Goal: Navigation & Orientation: Find specific page/section

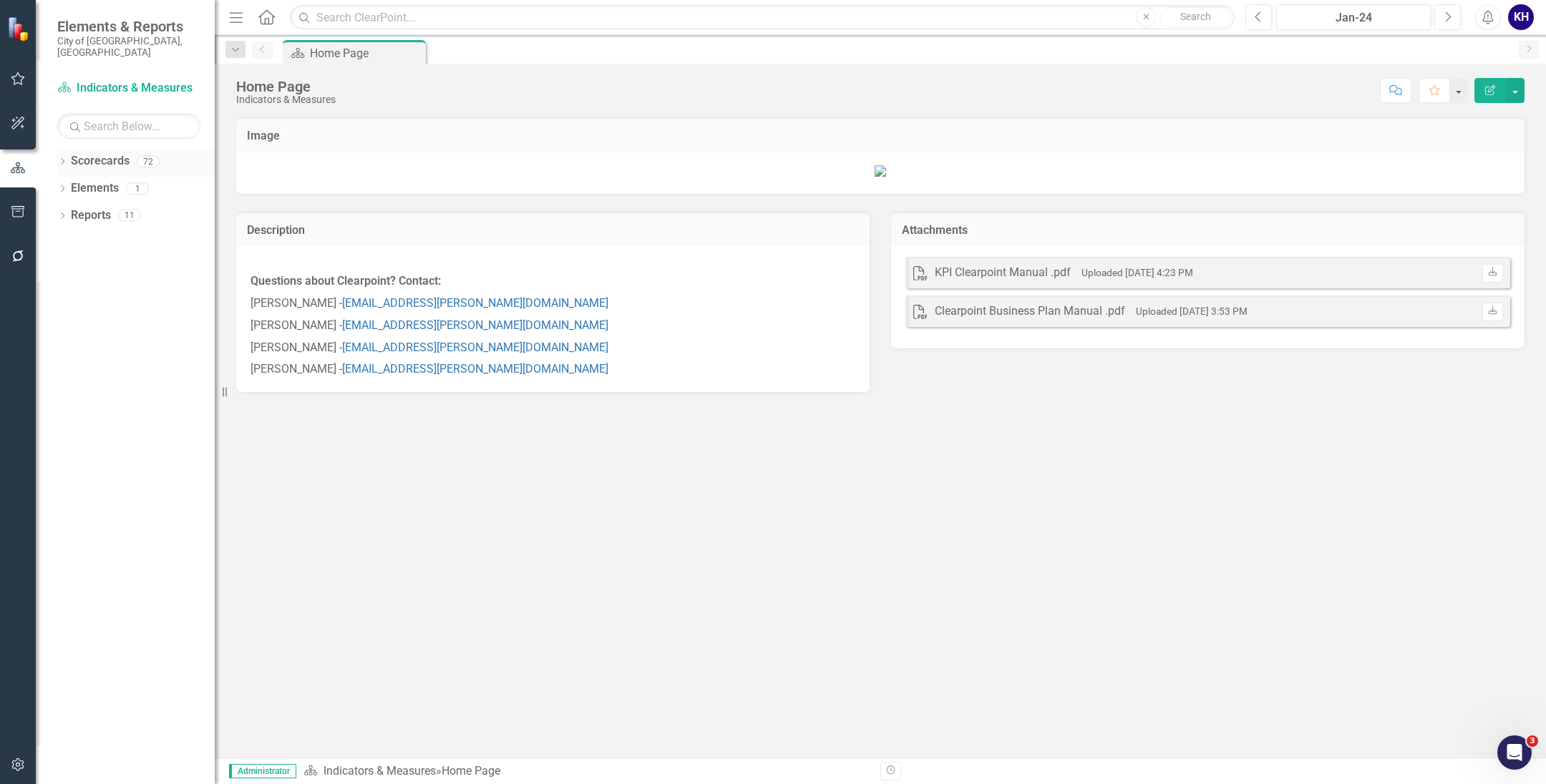
click at [65, 159] on icon "Dropdown" at bounding box center [62, 163] width 10 height 8
click at [67, 258] on div "Dropdown NEW - City Operations KPIs" at bounding box center [139, 270] width 150 height 24
click at [69, 265] on icon "Dropdown" at bounding box center [70, 269] width 11 height 9
click at [72, 238] on icon "Dropdown" at bounding box center [70, 242] width 11 height 9
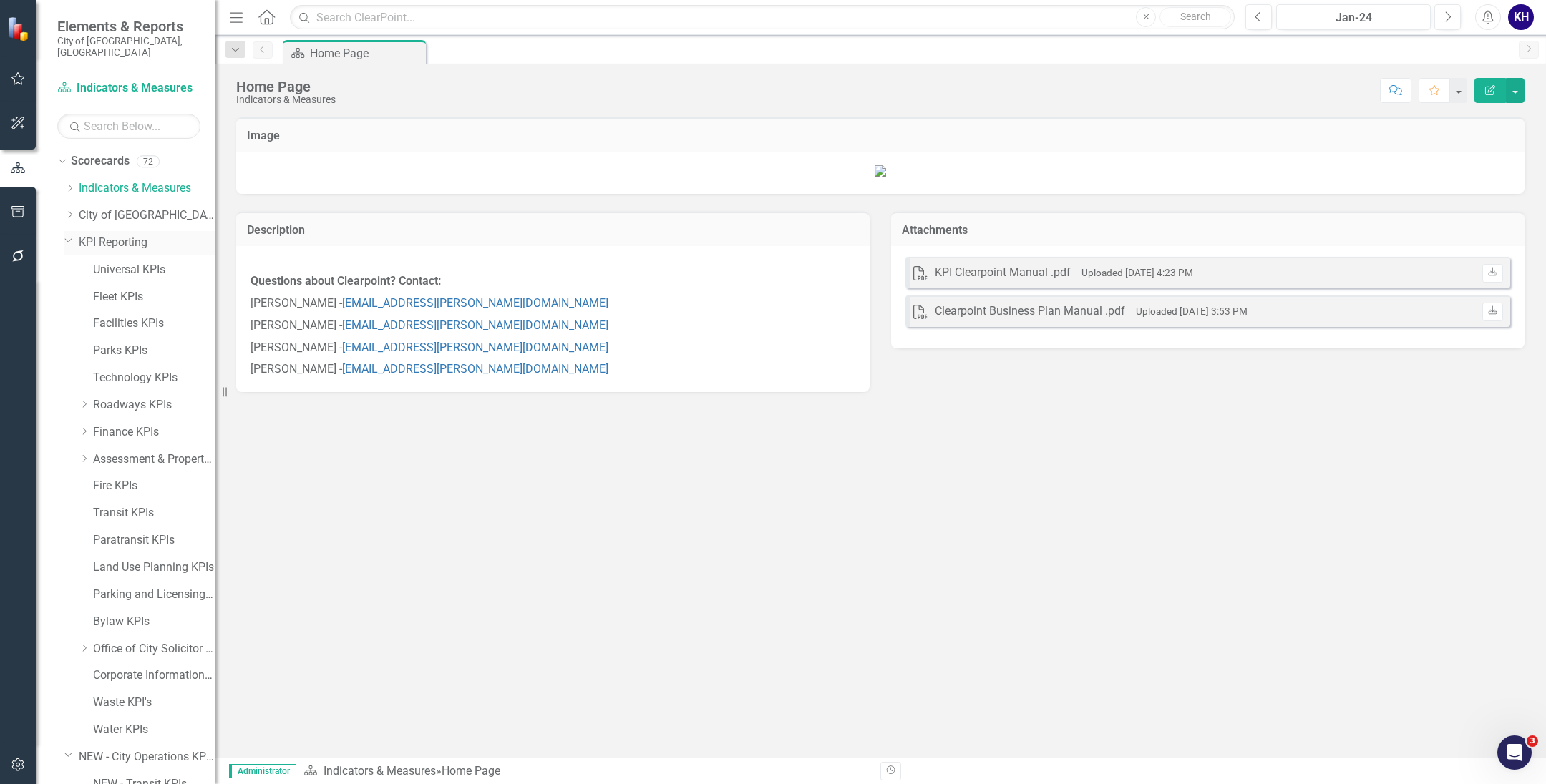
click at [74, 239] on div "Dropdown" at bounding box center [71, 242] width 14 height 7
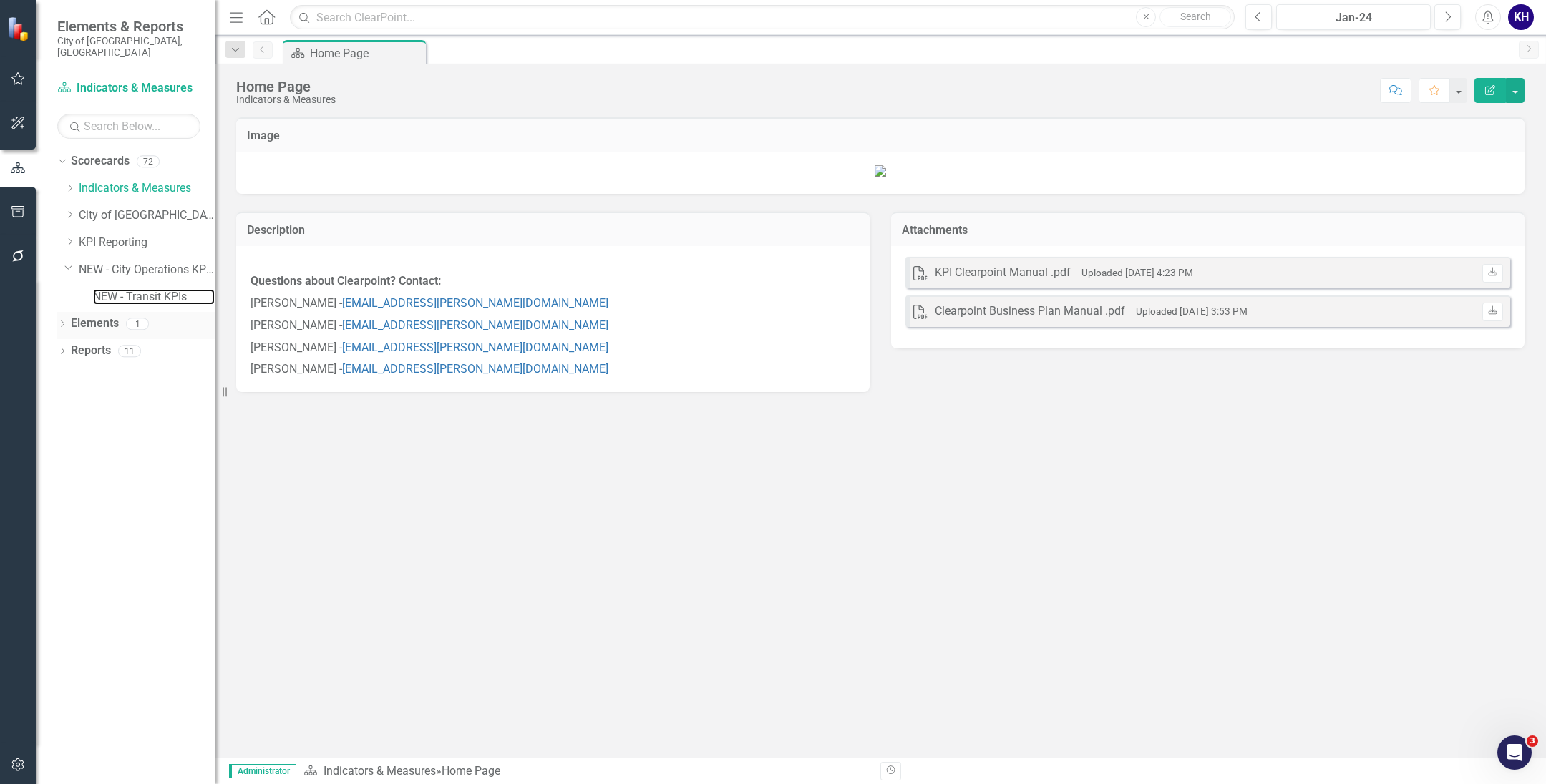
drag, startPoint x: 120, startPoint y: 290, endPoint x: 133, endPoint y: 311, distance: 24.7
click at [120, 290] on link "NEW - Transit KPIs" at bounding box center [154, 297] width 122 height 17
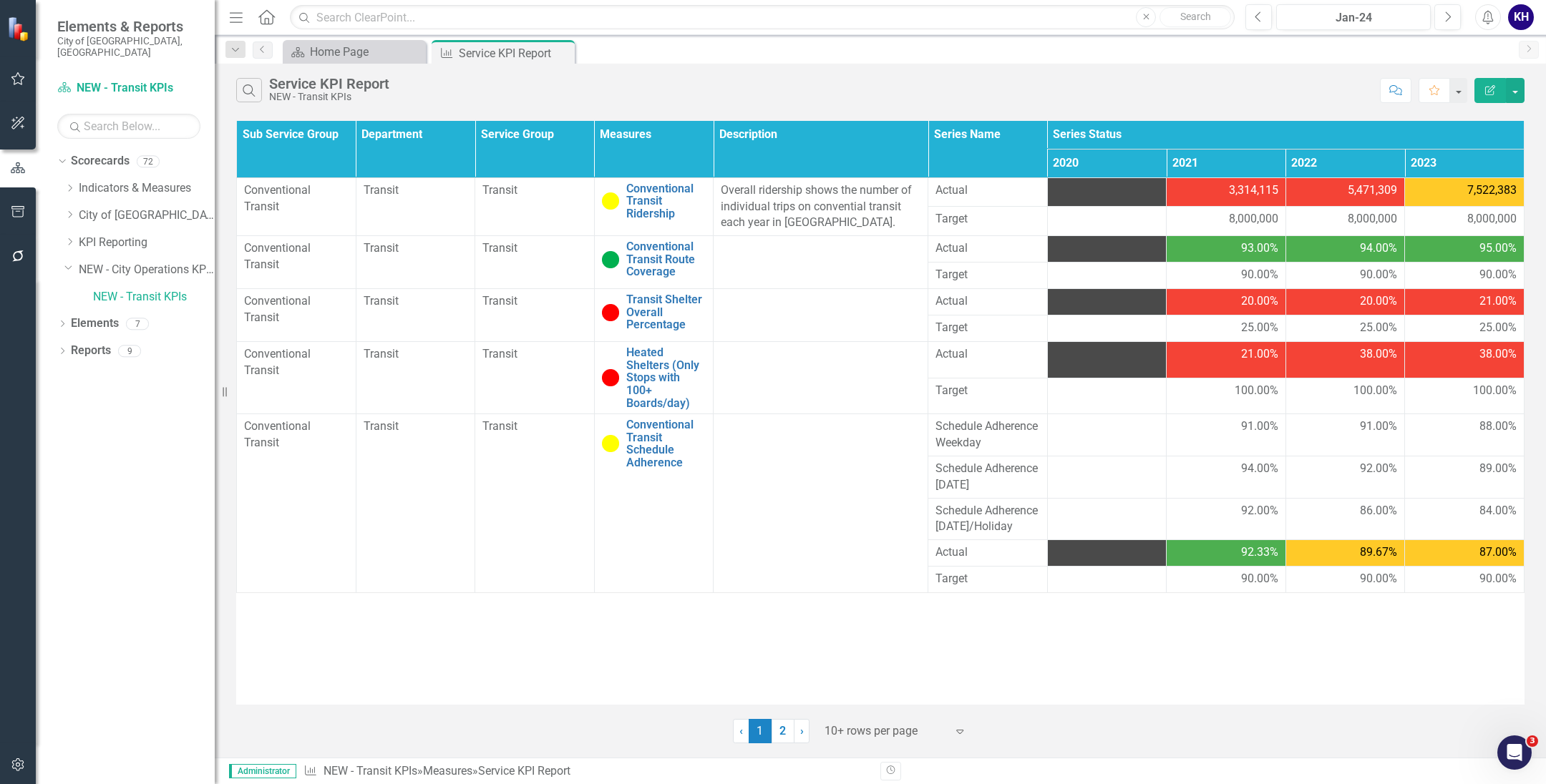
click at [890, 706] on div "Sub Service Group Department Service Group Measures Description Series Name Ser…" at bounding box center [881, 430] width 1332 height 626
click at [65, 320] on div "Dropdown" at bounding box center [62, 326] width 10 height 12
click at [681, 196] on link "Conventional Transit Ridership" at bounding box center [666, 202] width 80 height 38
click at [652, 739] on div "‹ Previous 1 (current) 2 › Next 10+ rows per page Expand" at bounding box center [880, 726] width 1288 height 35
click at [656, 58] on div "Conventional Transit Ridership" at bounding box center [654, 51] width 94 height 18
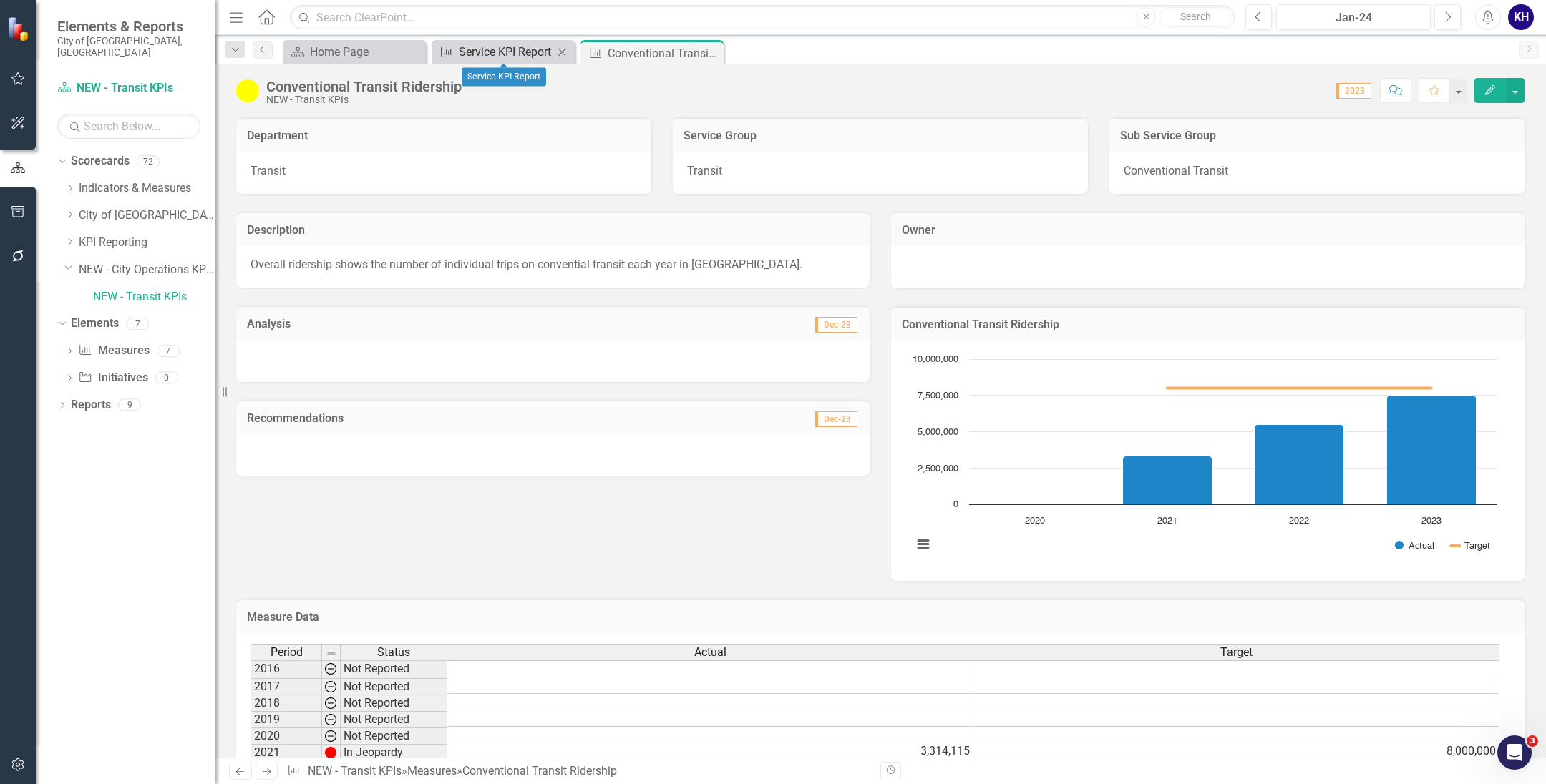
click at [516, 47] on div "Service KPI Report" at bounding box center [505, 51] width 94 height 18
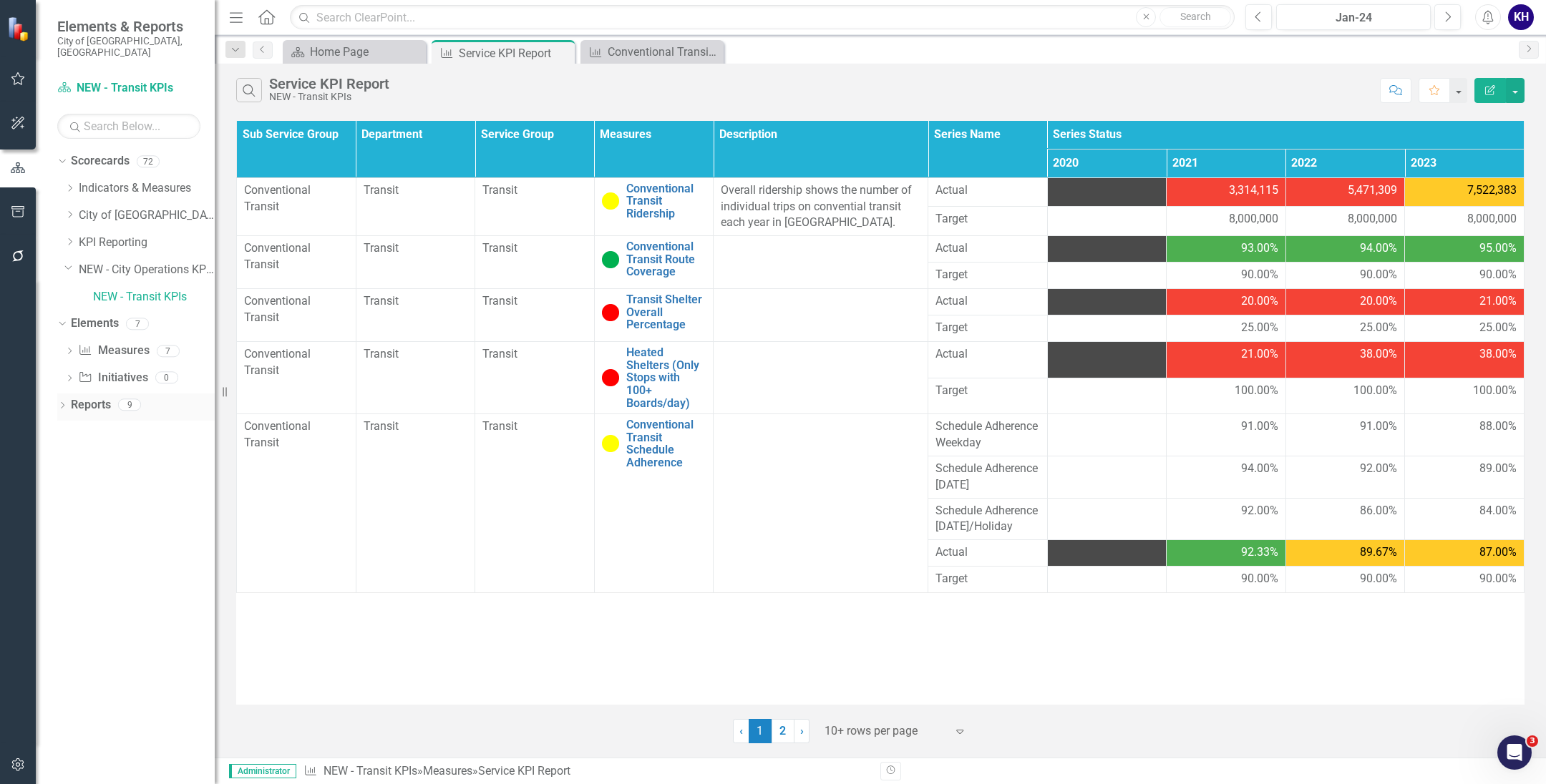
drag, startPoint x: 217, startPoint y: 382, endPoint x: 172, endPoint y: 387, distance: 45.3
click at [172, 387] on div "Elements & Reports City of Regina, SK Scorecard NEW - Transit KPIs Search Dropd…" at bounding box center [108, 392] width 215 height 784
click at [66, 339] on div "Dropdown Measure Measures 7" at bounding box center [139, 352] width 150 height 27
click at [70, 349] on icon "Dropdown" at bounding box center [69, 352] width 10 height 8
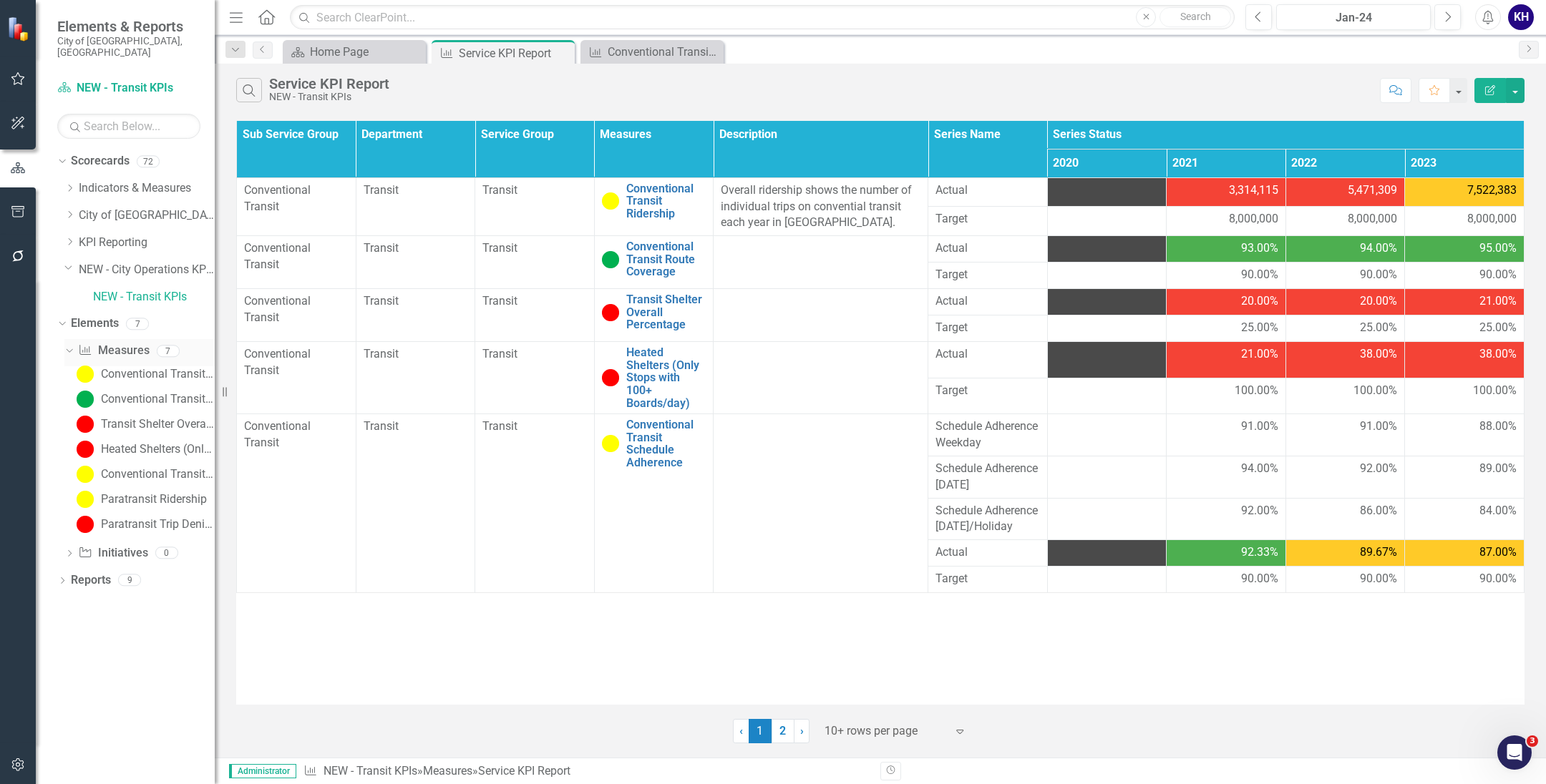
click at [66, 339] on div "Dropdown Measure Measures 7" at bounding box center [139, 352] width 150 height 27
click at [59, 318] on icon "Dropdown" at bounding box center [61, 323] width 8 height 10
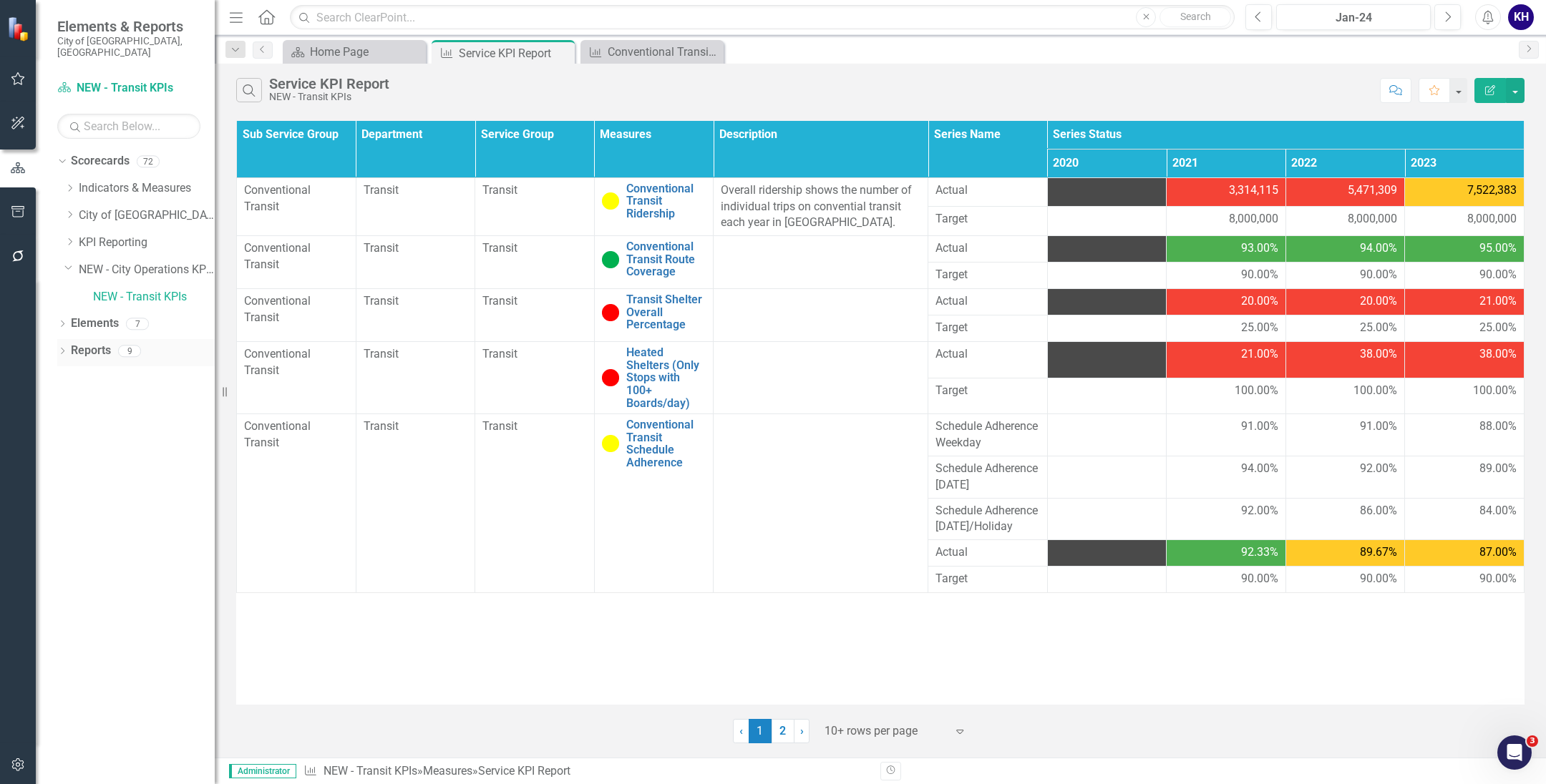
click at [64, 349] on icon "Dropdown" at bounding box center [62, 352] width 10 height 8
click at [64, 349] on div "Dropdown" at bounding box center [62, 352] width 10 height 7
click at [64, 349] on icon "Dropdown" at bounding box center [62, 352] width 10 height 8
click at [64, 349] on div "Dropdown" at bounding box center [62, 352] width 10 height 7
click at [557, 88] on div "Search Service KPI Report NEW - Transit KPIs" at bounding box center [804, 90] width 1136 height 24
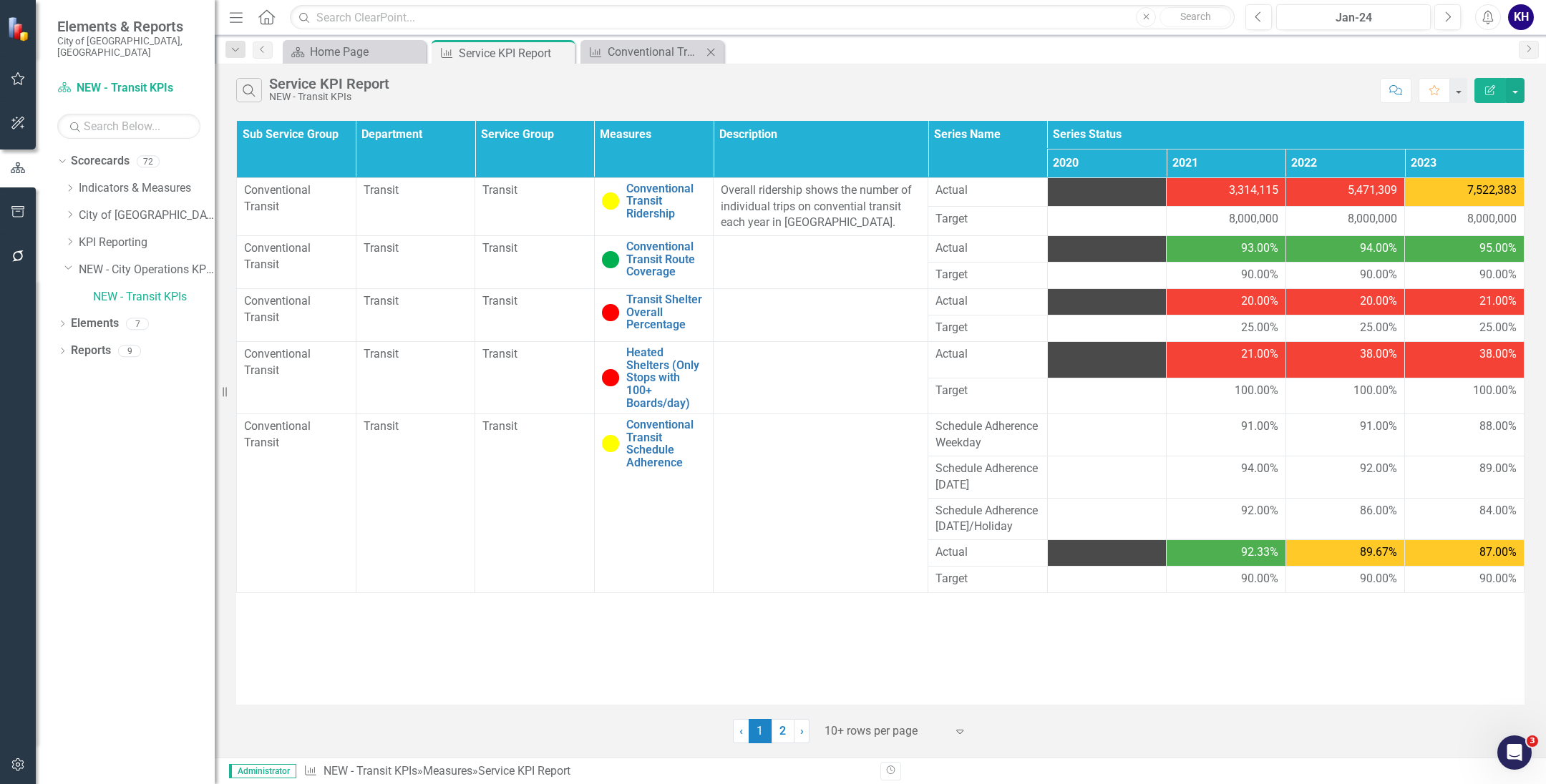
click at [632, 61] on div "Measure Conventional Transit Ridership Close" at bounding box center [652, 52] width 143 height 24
click at [631, 56] on div "Conventional Transit Ridership" at bounding box center [654, 51] width 94 height 18
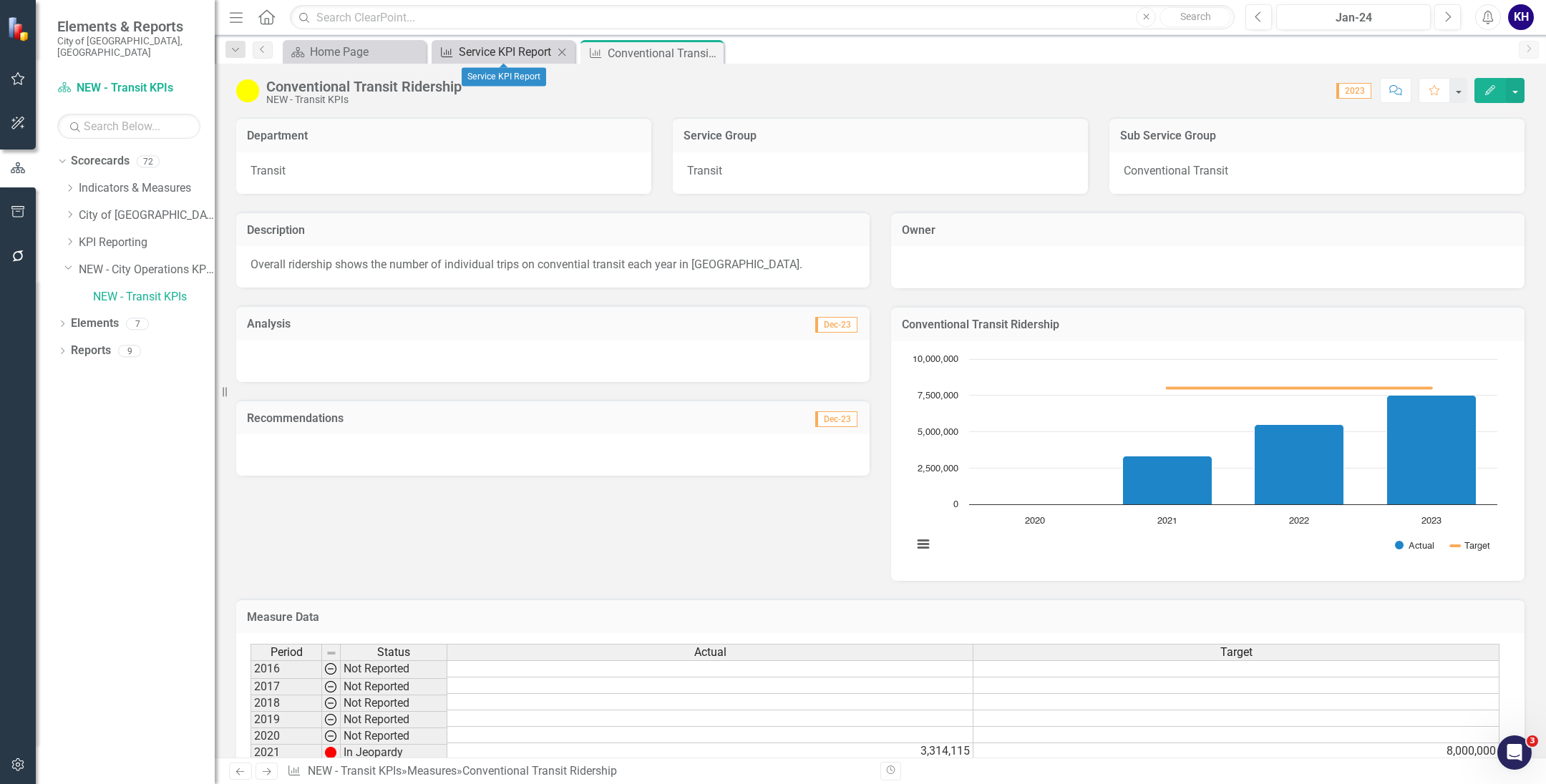
click at [496, 51] on div "Service KPI Report" at bounding box center [505, 51] width 94 height 18
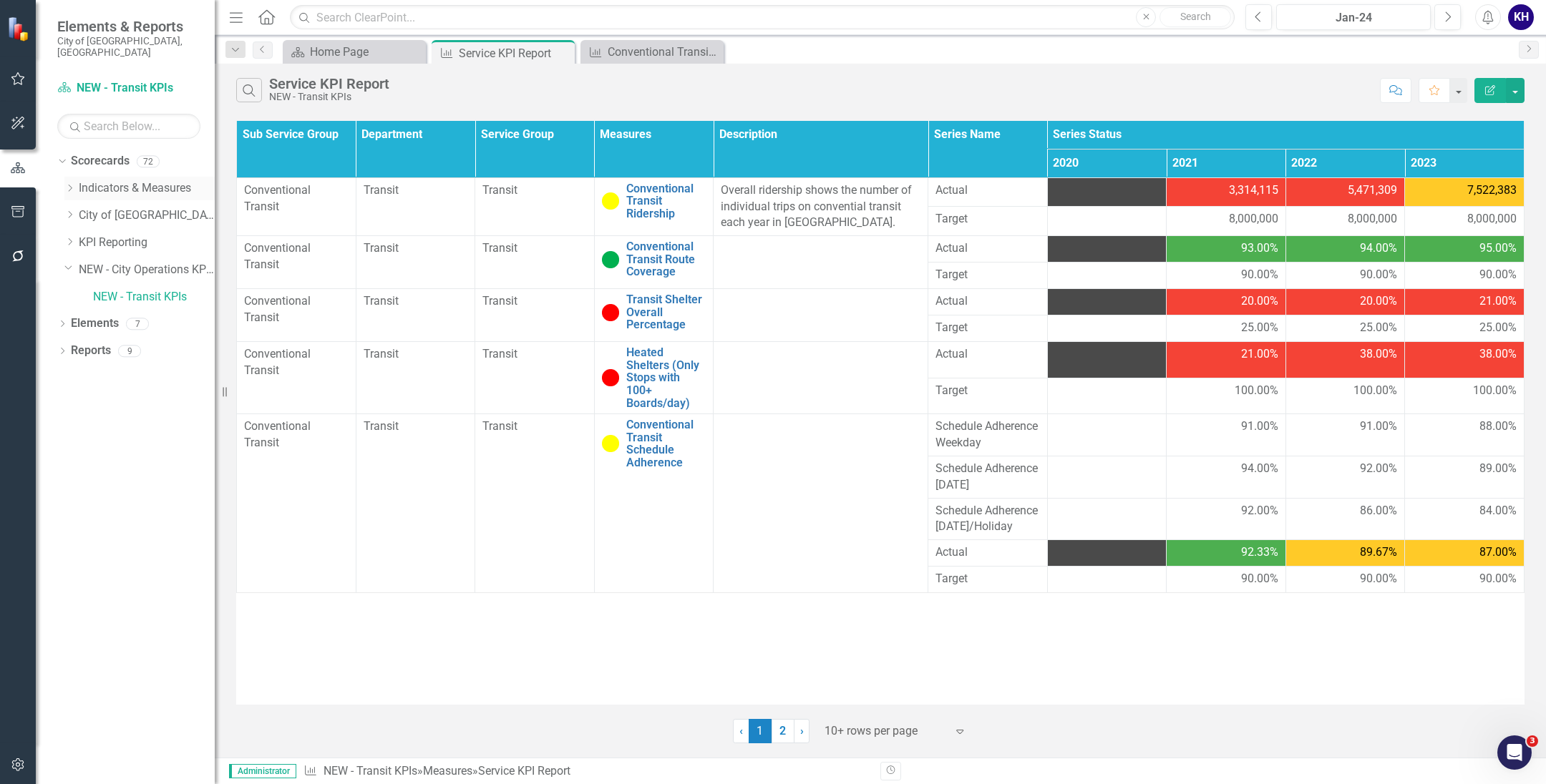
click at [69, 184] on icon "Dropdown" at bounding box center [70, 188] width 11 height 9
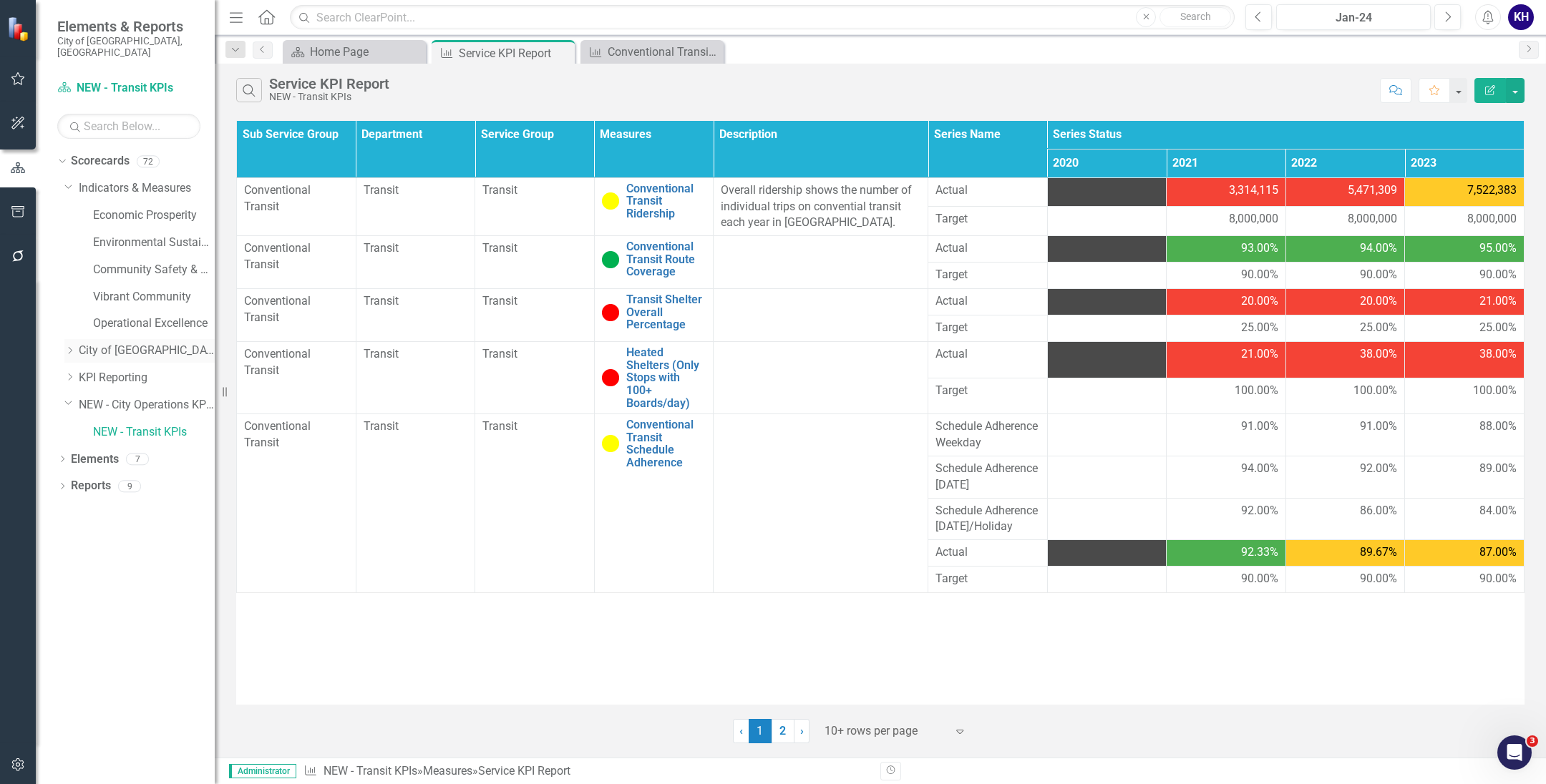
click at [70, 346] on icon "Dropdown" at bounding box center [70, 350] width 11 height 9
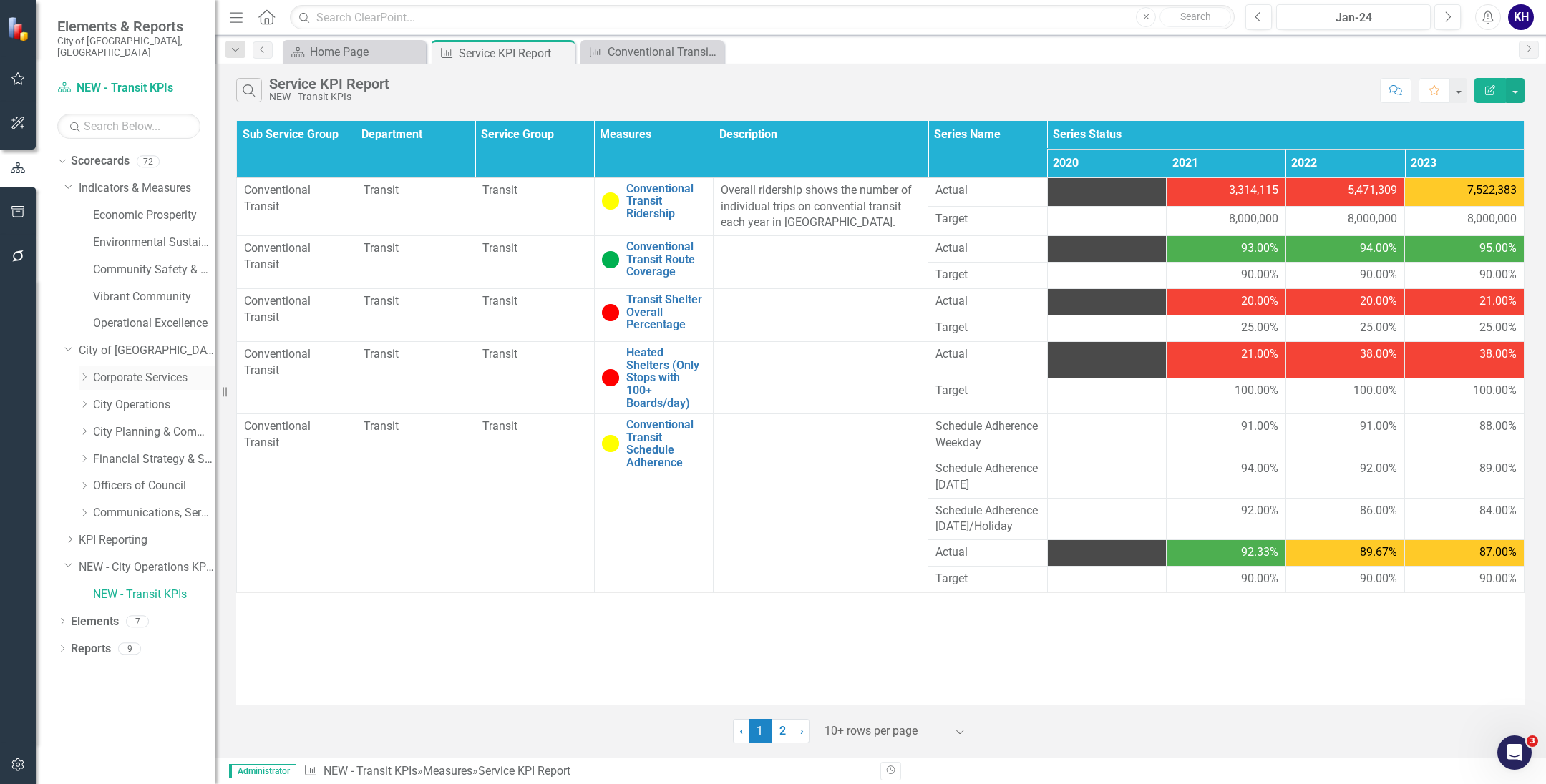
click at [86, 372] on div "Dropdown" at bounding box center [85, 378] width 11 height 12
click at [144, 210] on link "Economic Prosperity" at bounding box center [154, 215] width 122 height 17
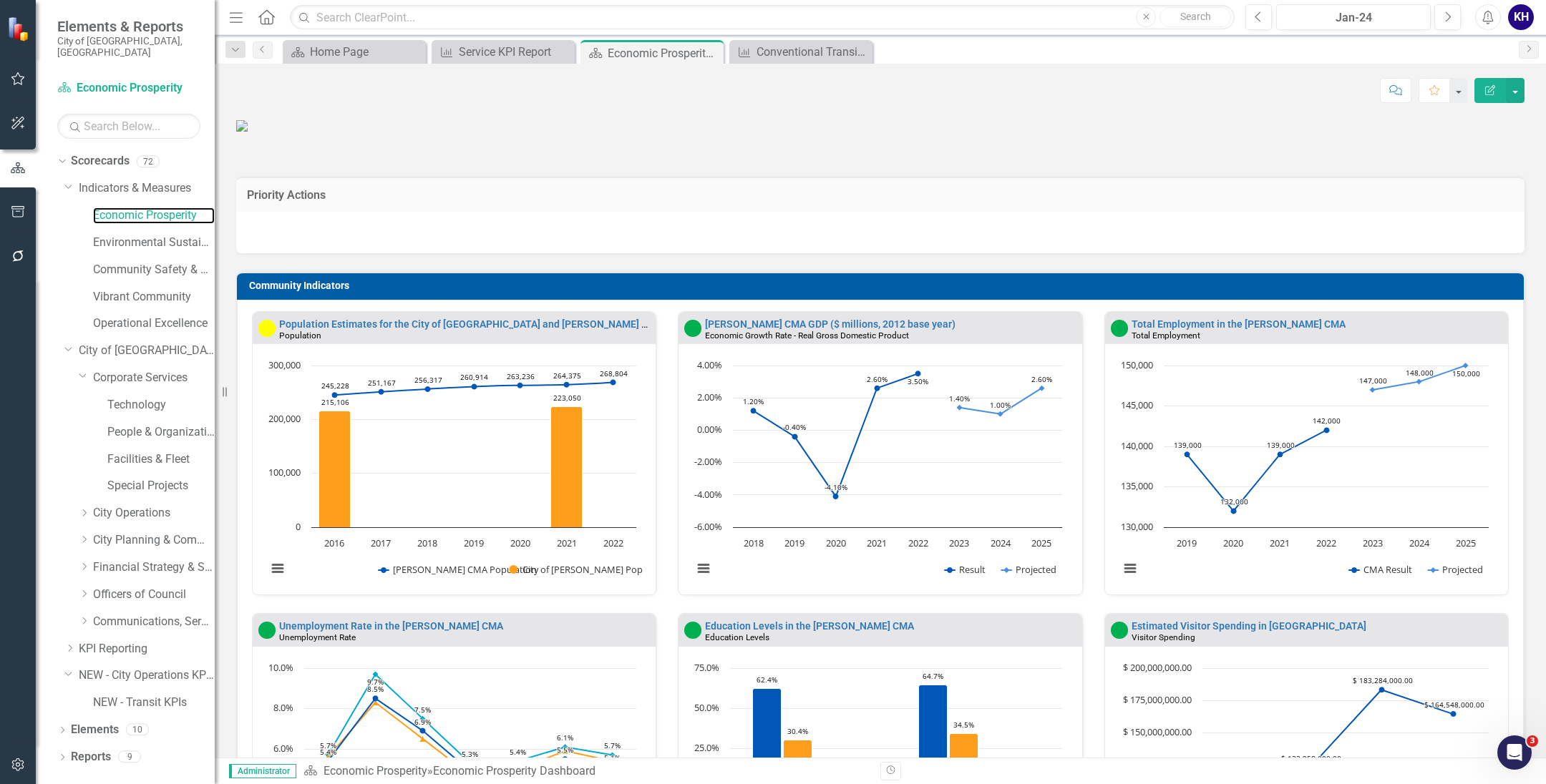
click at [226, 385] on div "Resize" at bounding box center [221, 392] width 11 height 784
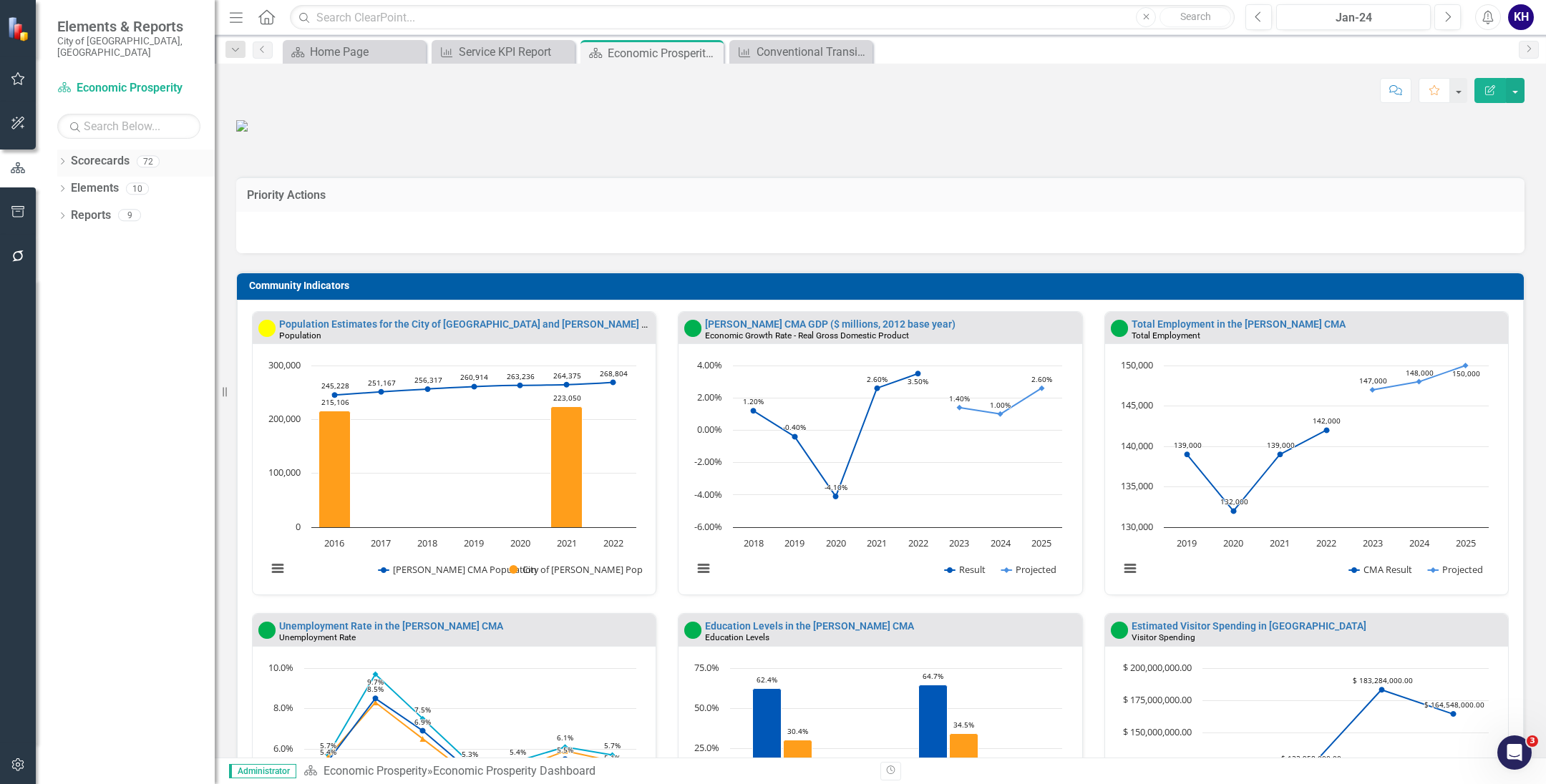
click at [65, 157] on div "Dropdown" at bounding box center [62, 163] width 10 height 12
click at [54, 264] on div "Dropdown" at bounding box center [48, 270] width 11 height 12
click at [106, 285] on link "NEW - Transit KPIs" at bounding box center [135, 293] width 157 height 17
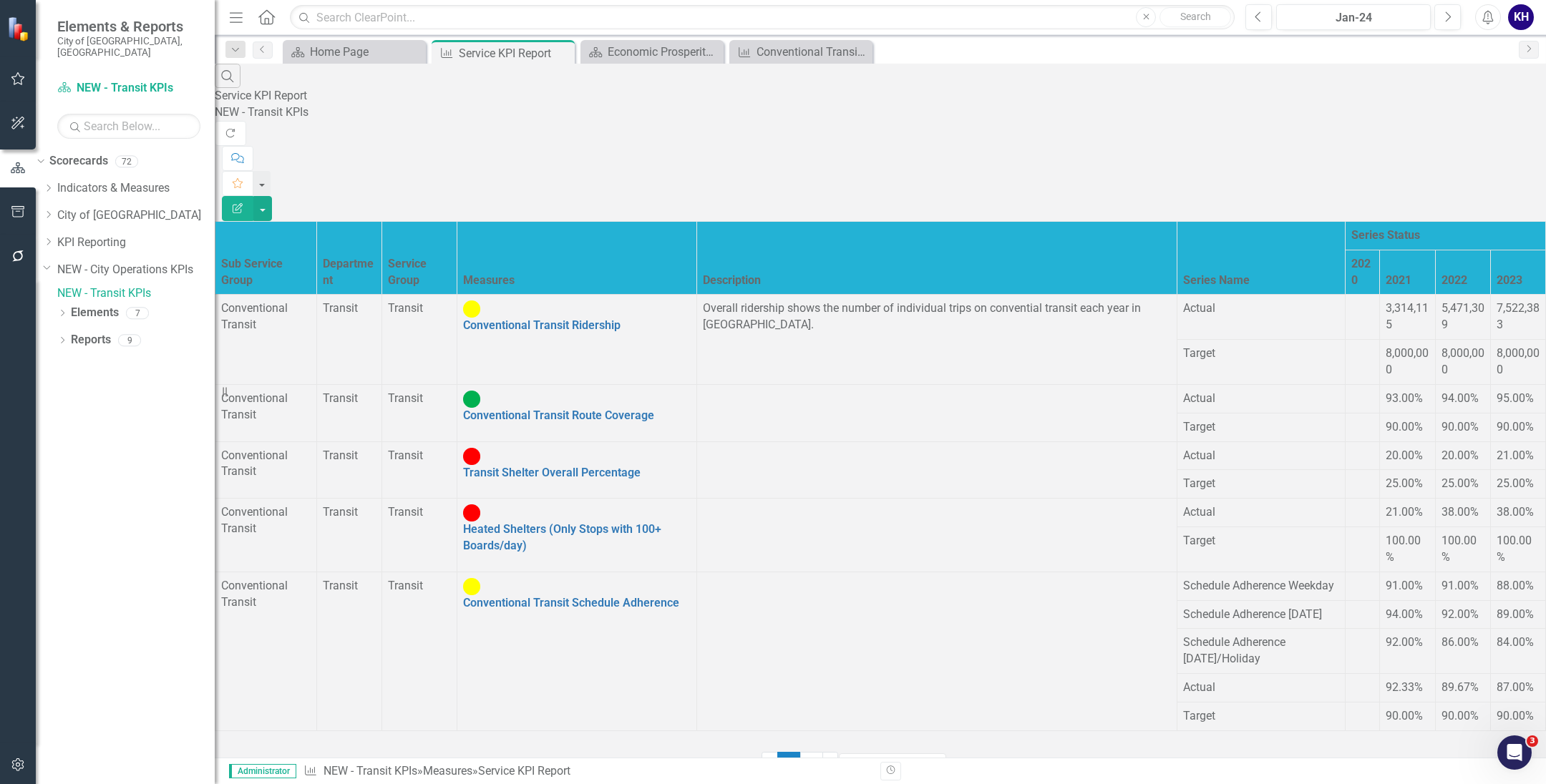
click at [147, 441] on div "Dropdown Scorecards 72 Dropdown Indicators & Measures Economic Prosperity Envir…" at bounding box center [125, 466] width 179 height 635
click at [54, 237] on div "Dropdown" at bounding box center [48, 243] width 11 height 12
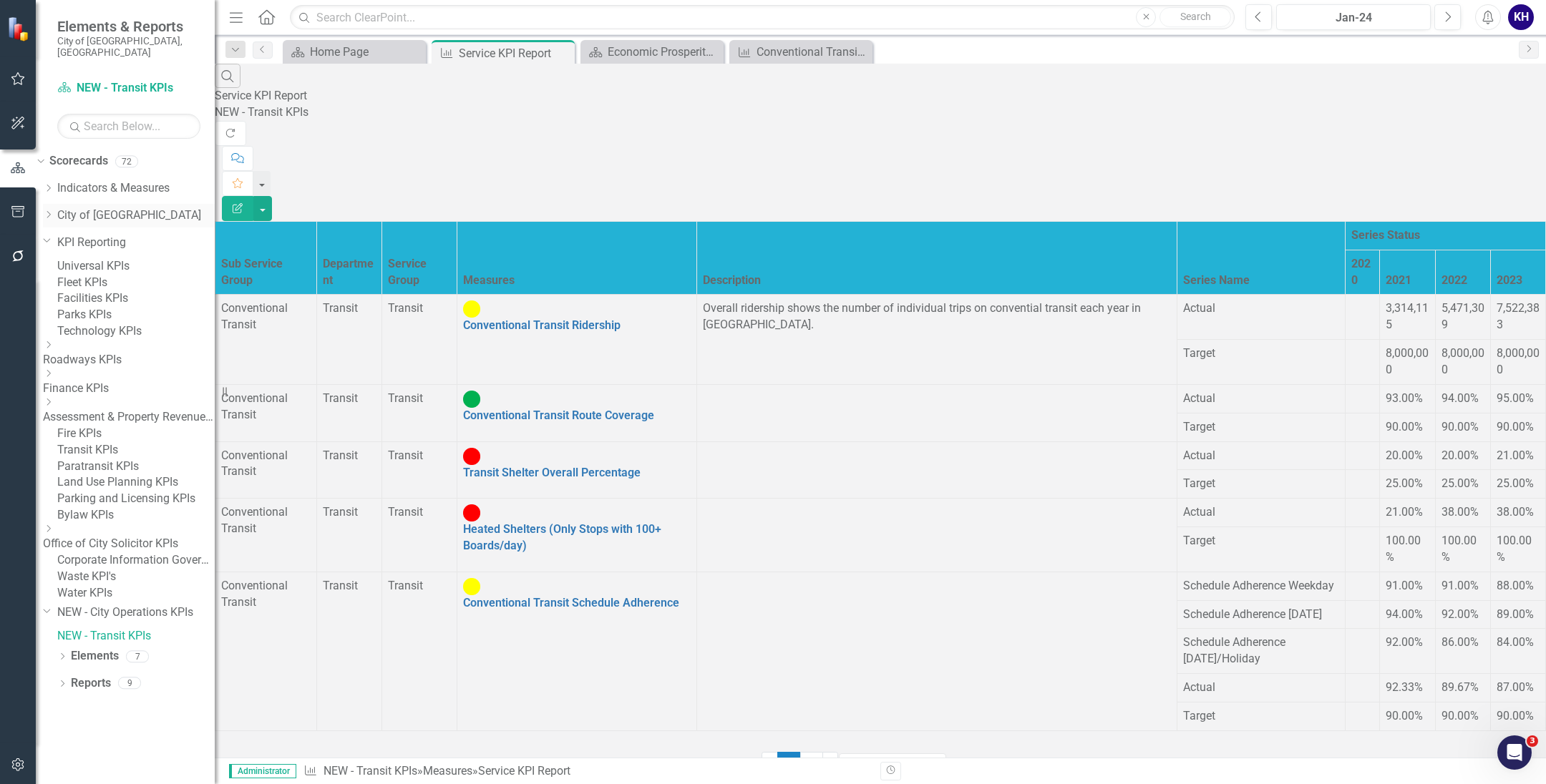
click at [54, 210] on icon "Dropdown" at bounding box center [48, 214] width 11 height 9
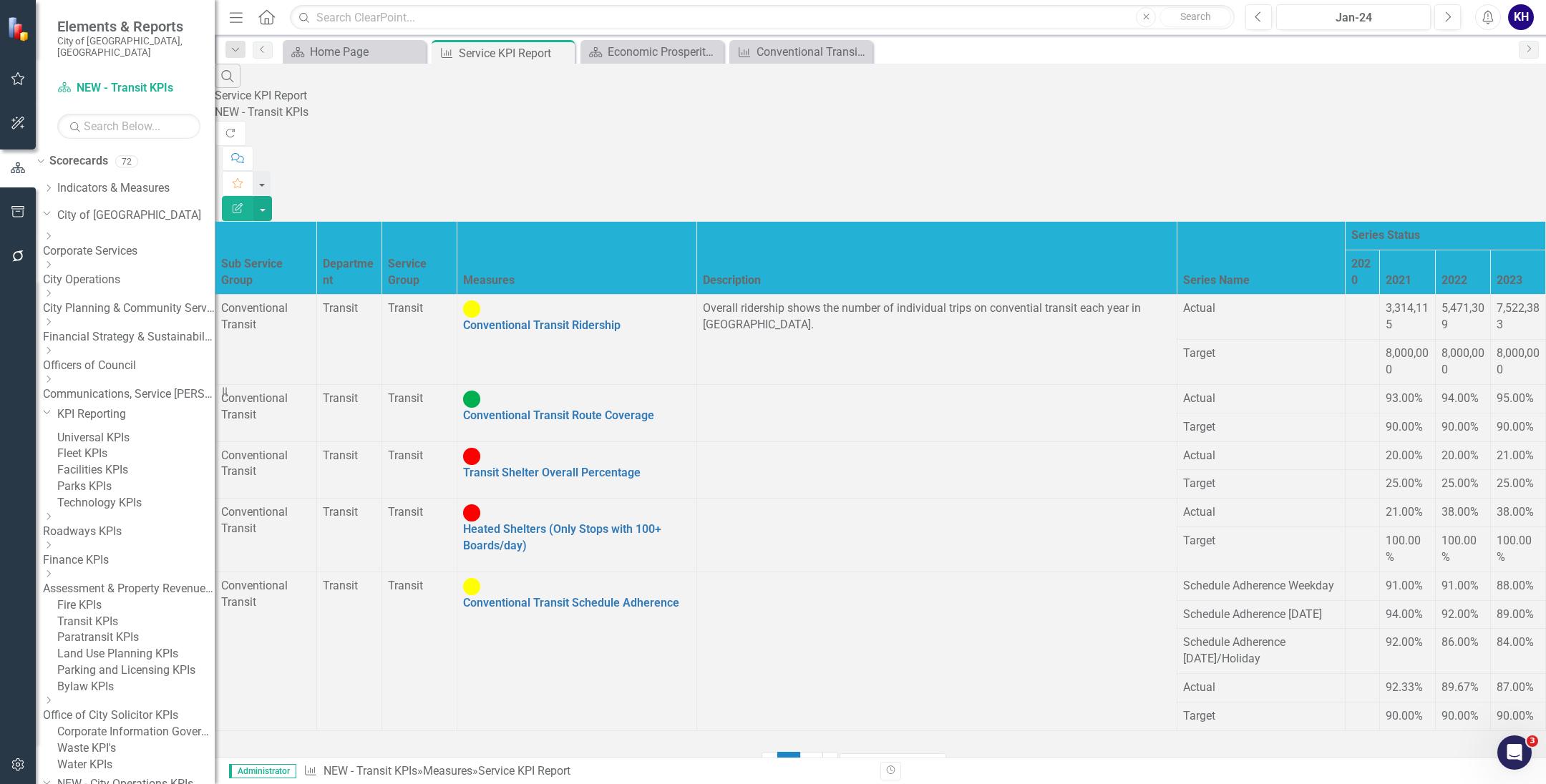
click at [54, 289] on icon "Dropdown" at bounding box center [48, 293] width 11 height 9
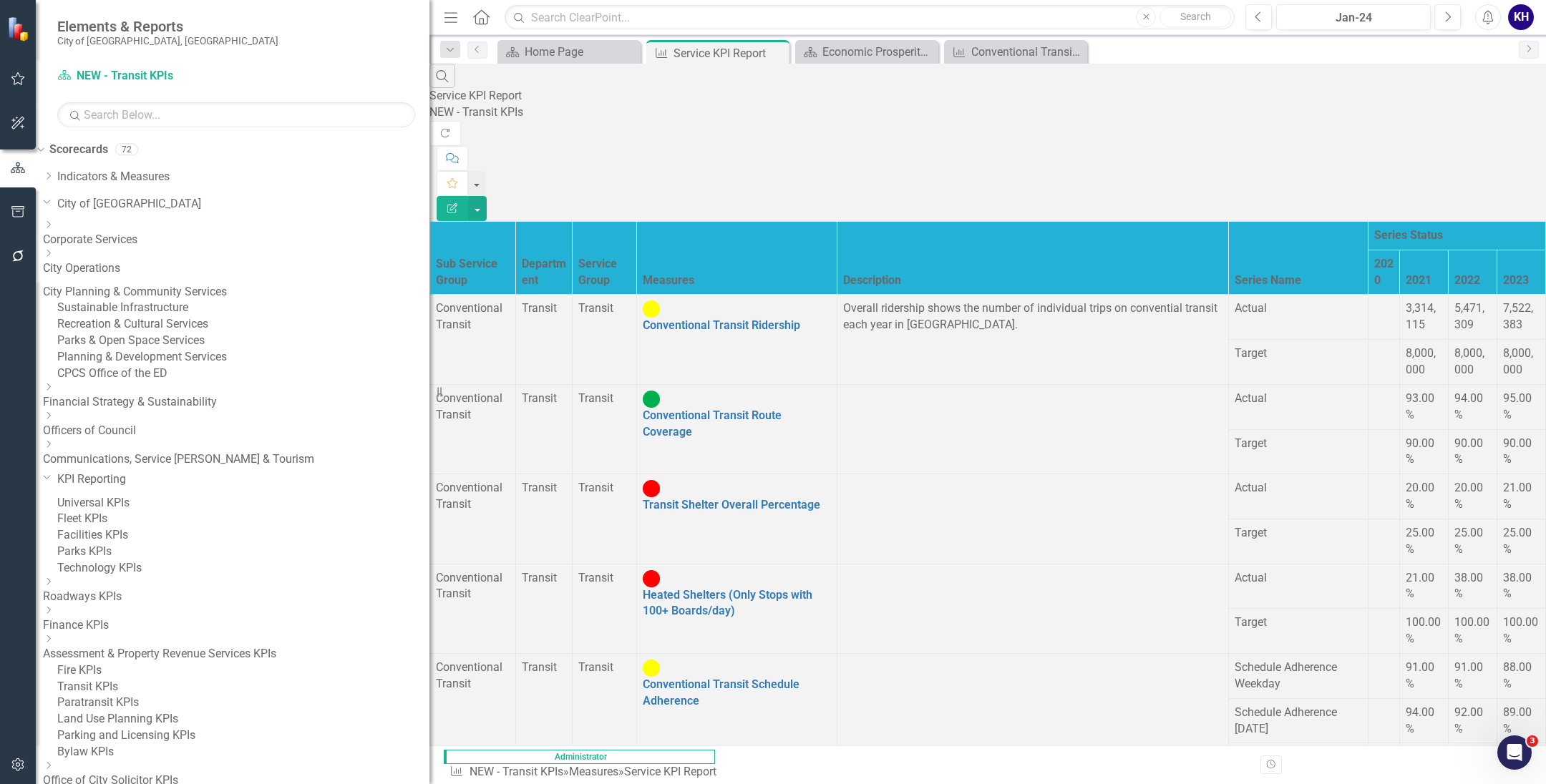
drag, startPoint x: 224, startPoint y: 382, endPoint x: 430, endPoint y: 400, distance: 206.8
click at [433, 400] on div "Resize" at bounding box center [435, 392] width 11 height 784
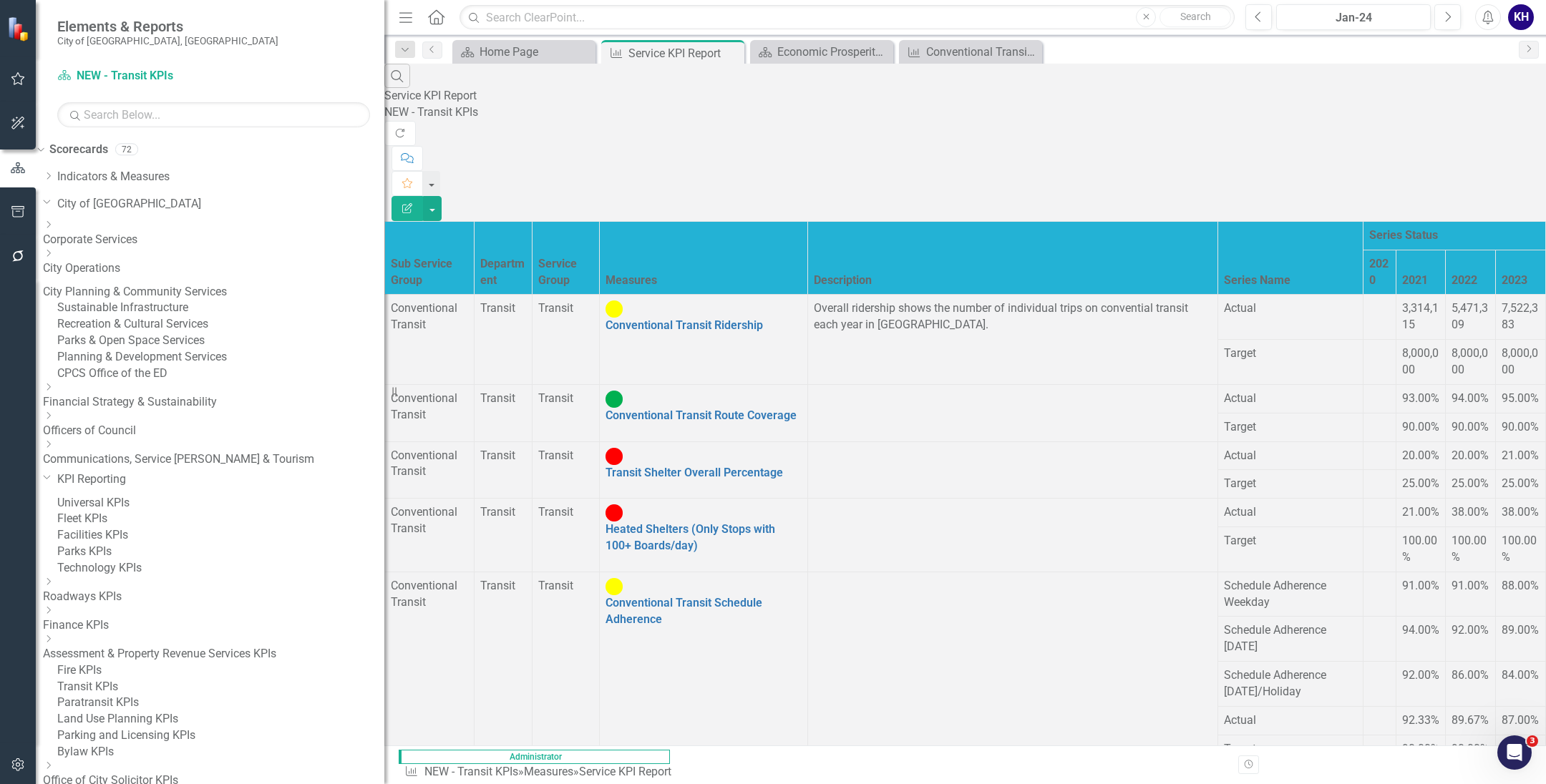
drag, startPoint x: 442, startPoint y: 388, endPoint x: 384, endPoint y: 403, distance: 59.9
click at [384, 403] on div "Resize" at bounding box center [390, 392] width 11 height 784
